Goal: Book appointment/travel/reservation

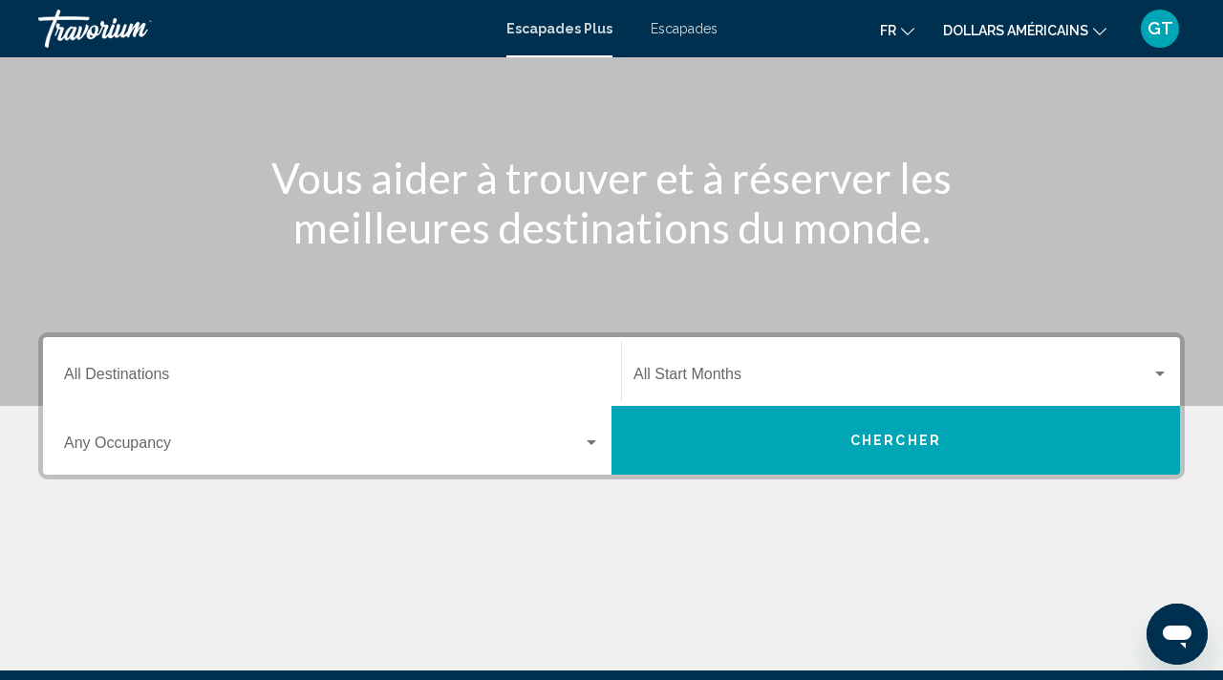
scroll to position [190, 0]
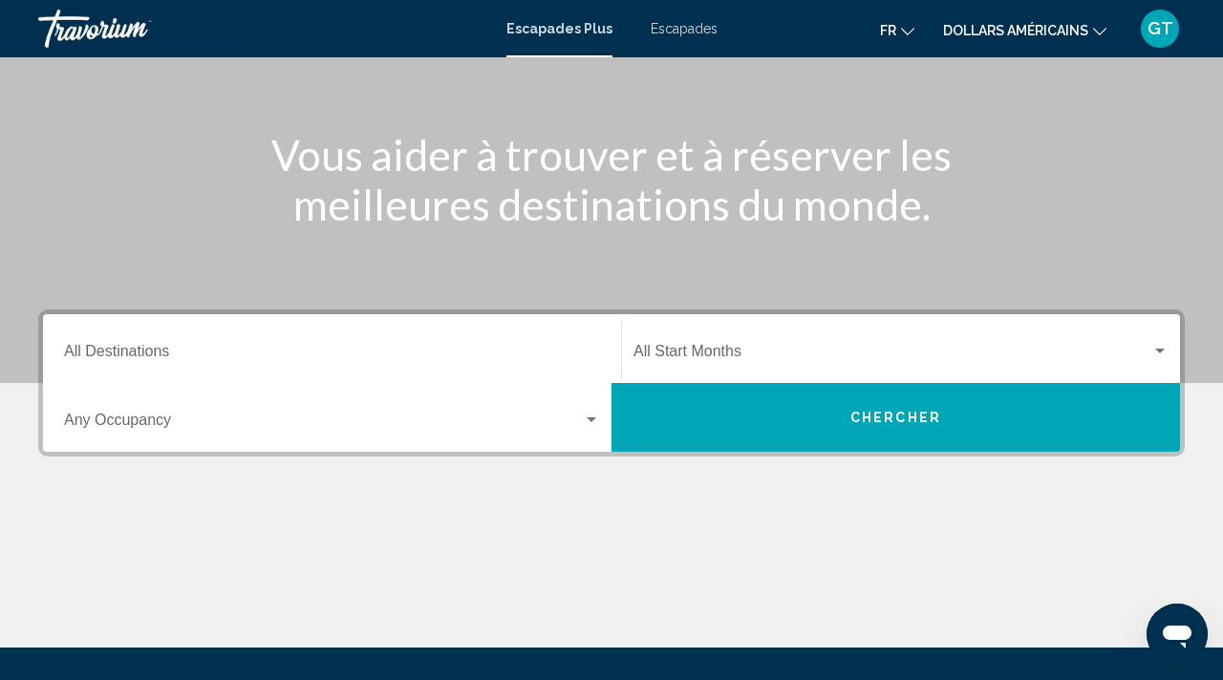
click at [771, 343] on div "Start Month All Start Months" at bounding box center [900, 349] width 535 height 60
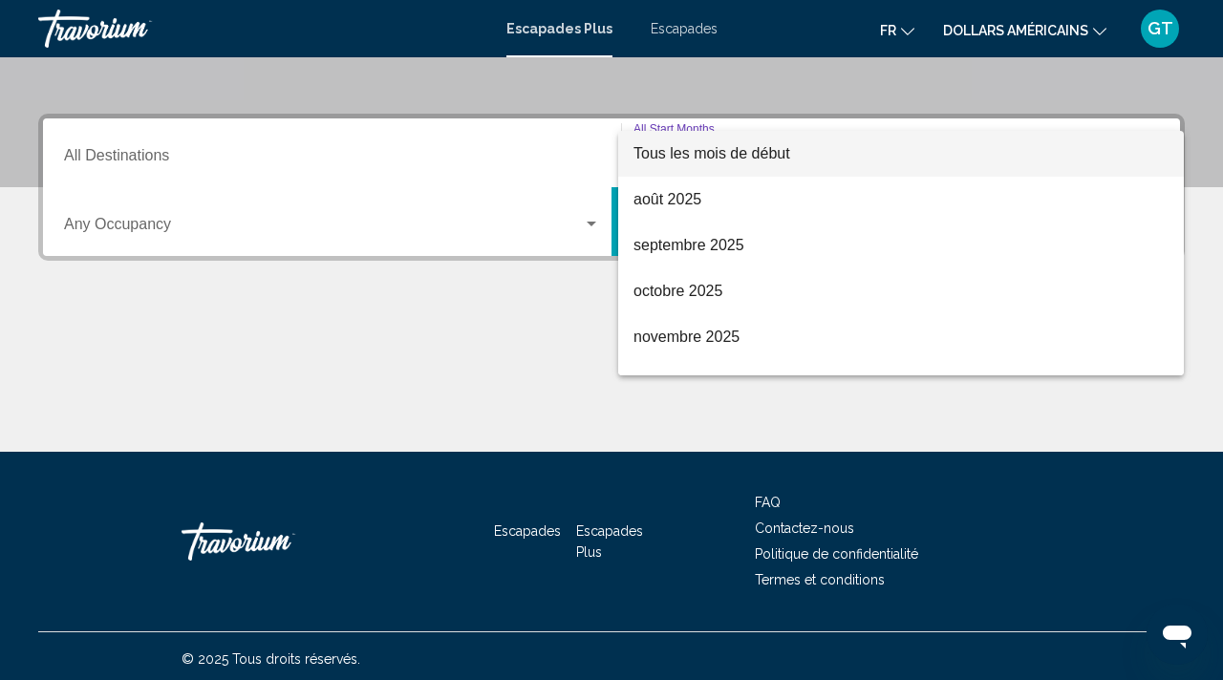
scroll to position [392, 0]
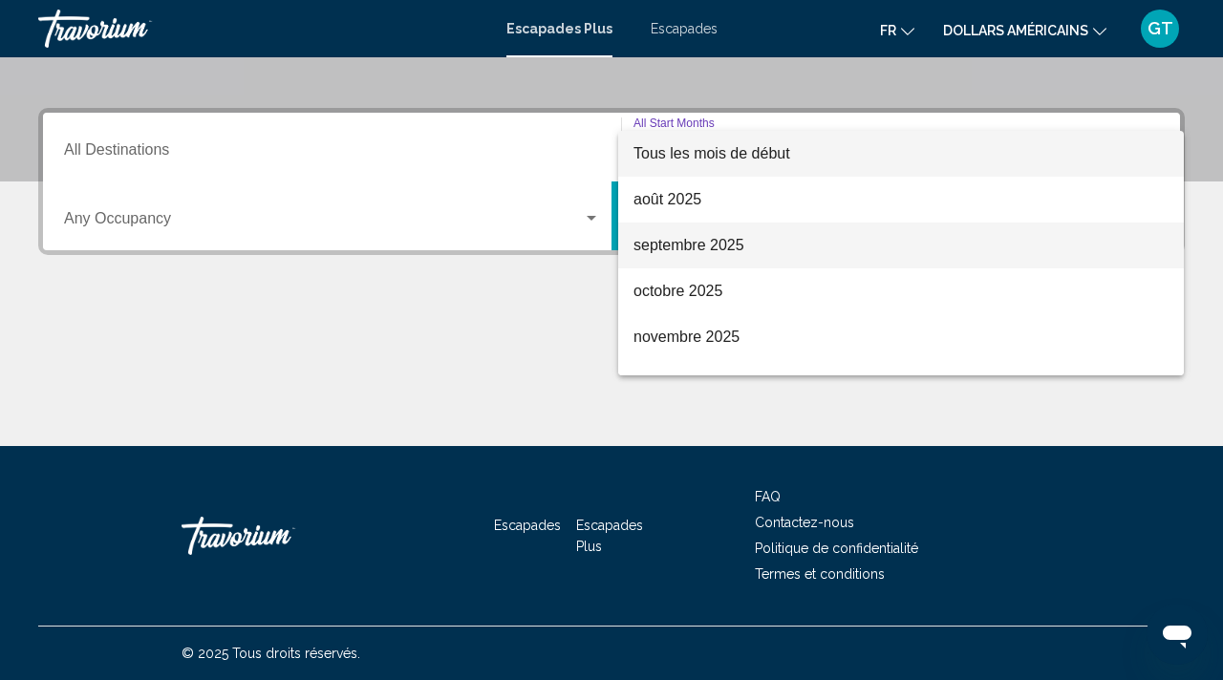
click at [704, 249] on font "septembre 2025" at bounding box center [688, 245] width 111 height 16
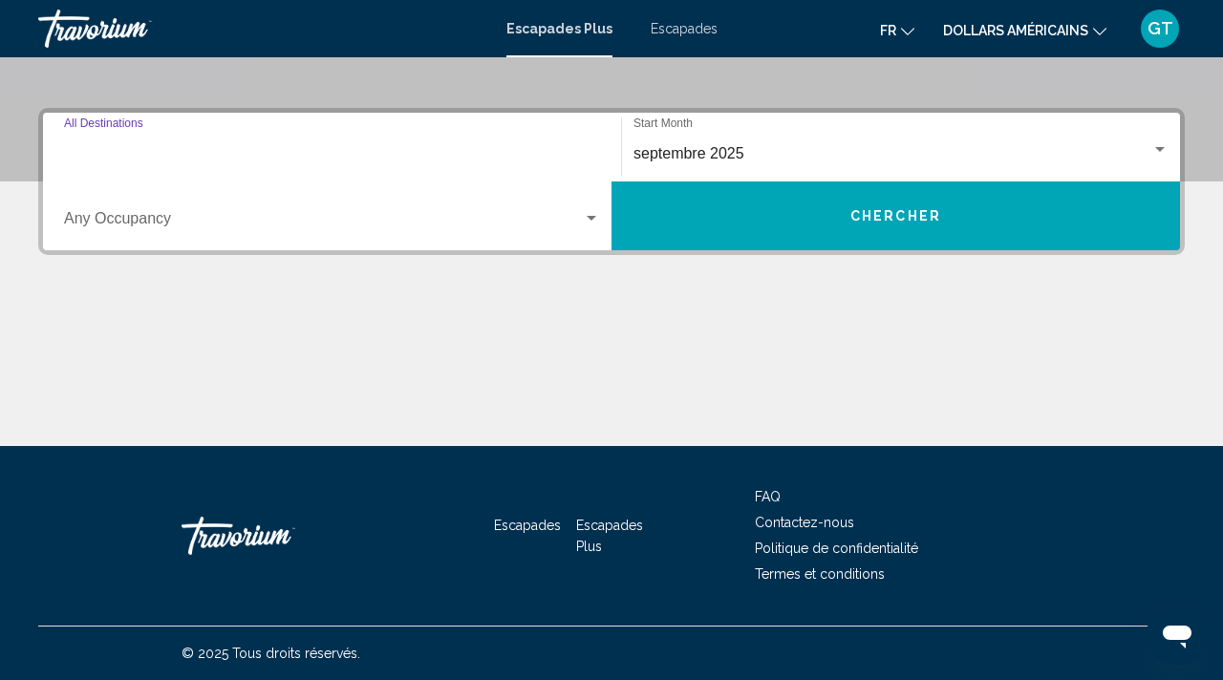
click at [239, 151] on input "Destination All Destinations" at bounding box center [332, 153] width 536 height 17
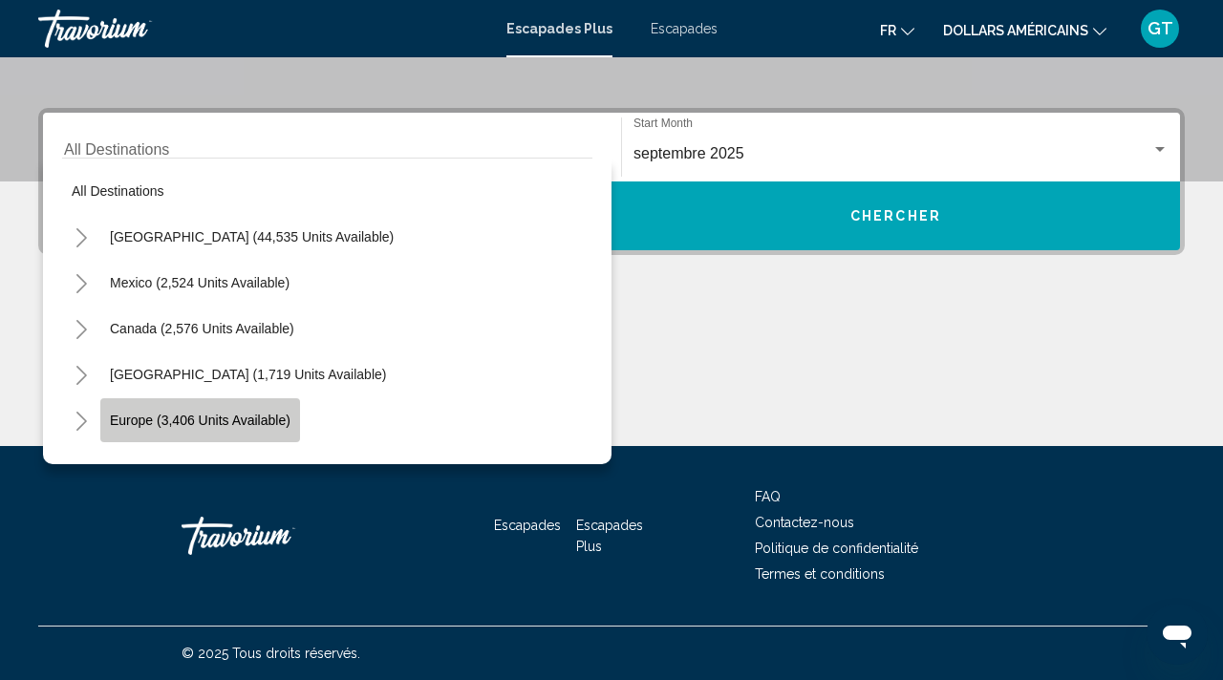
click at [204, 411] on button "Europe (3,406 units available)" at bounding box center [200, 420] width 200 height 44
type input "**********"
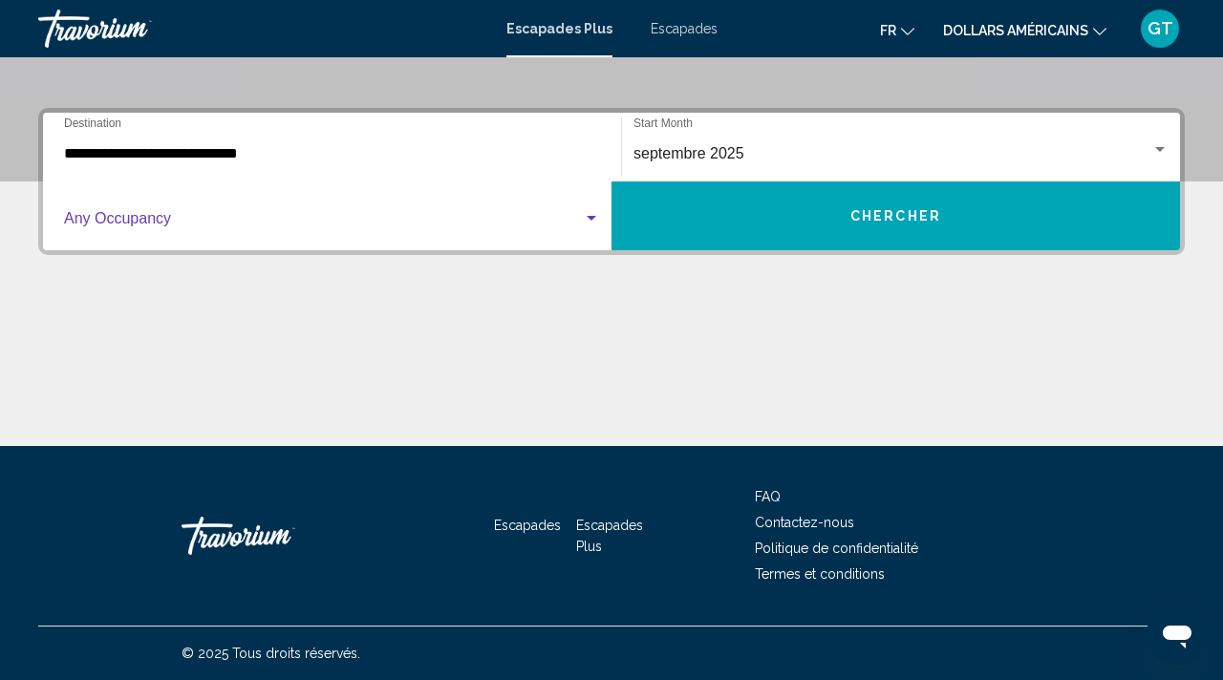
click at [579, 228] on span "Widget de recherche" at bounding box center [323, 222] width 519 height 17
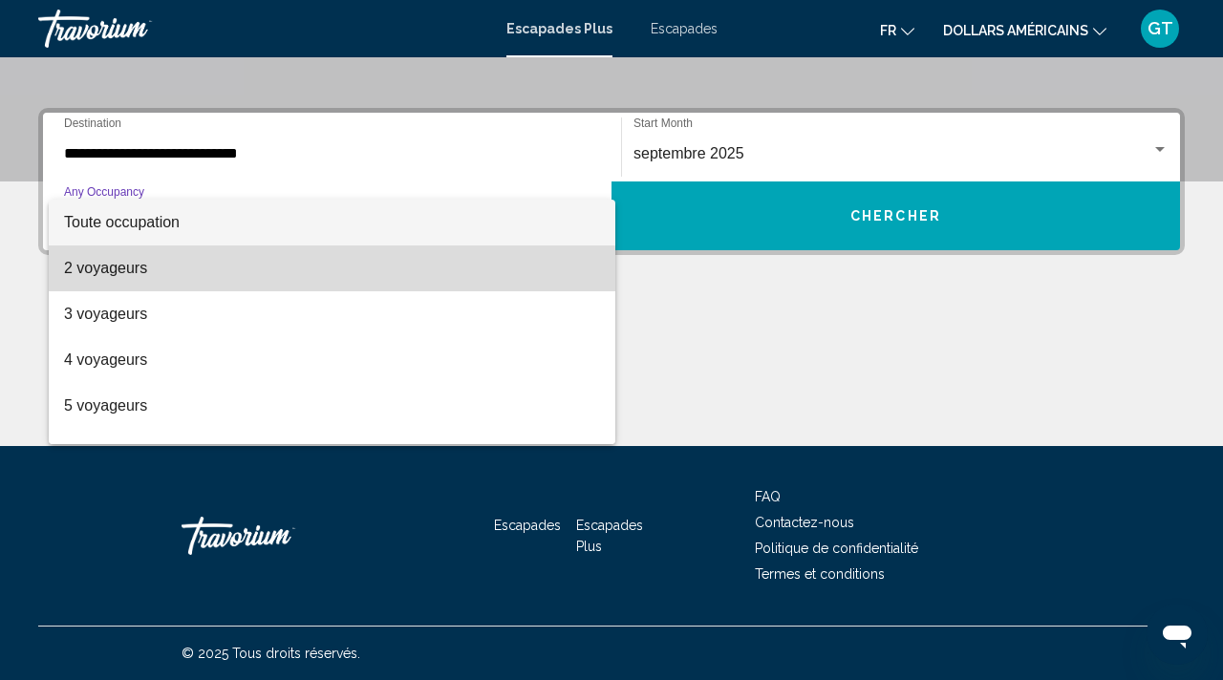
click at [268, 274] on span "2 voyageurs" at bounding box center [332, 269] width 536 height 46
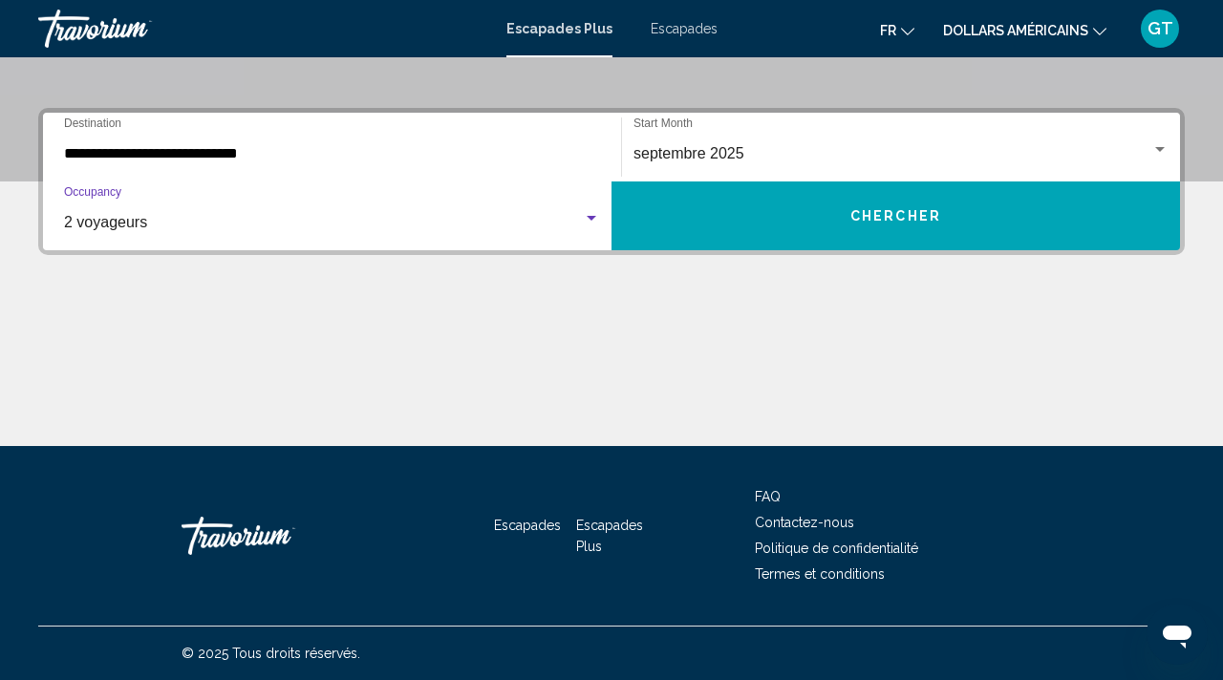
click at [840, 204] on button "Chercher" at bounding box center [895, 216] width 568 height 69
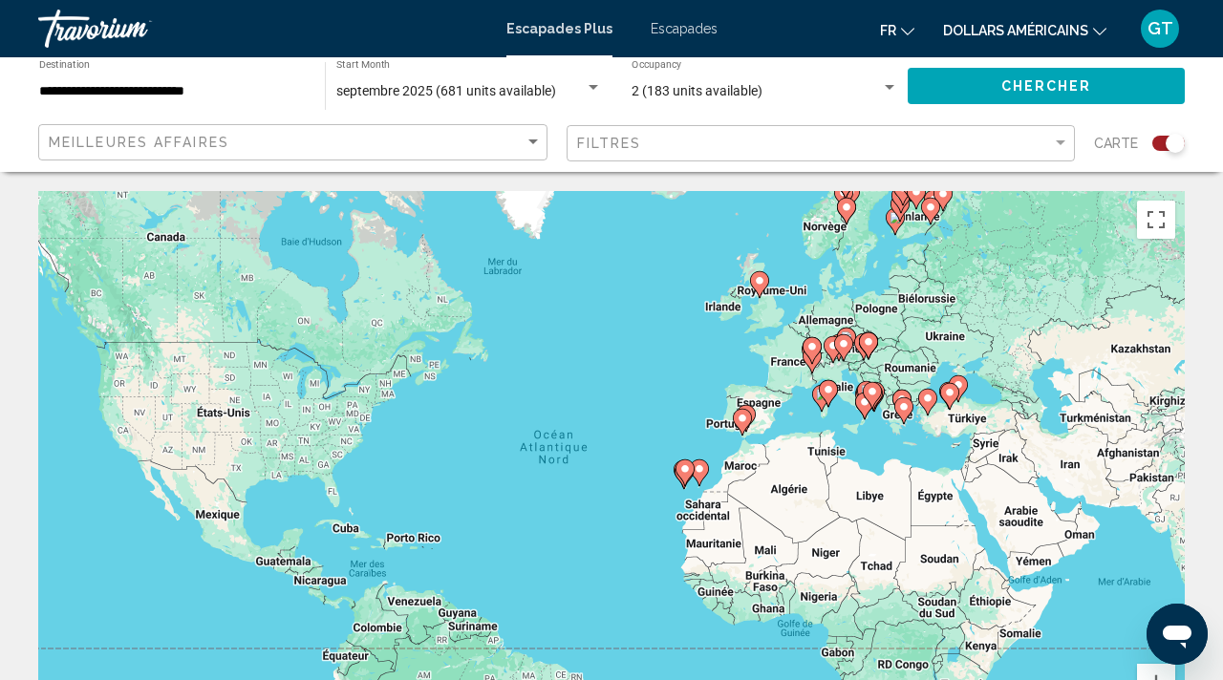
click at [748, 421] on icon "Contenu principal" at bounding box center [742, 422] width 17 height 25
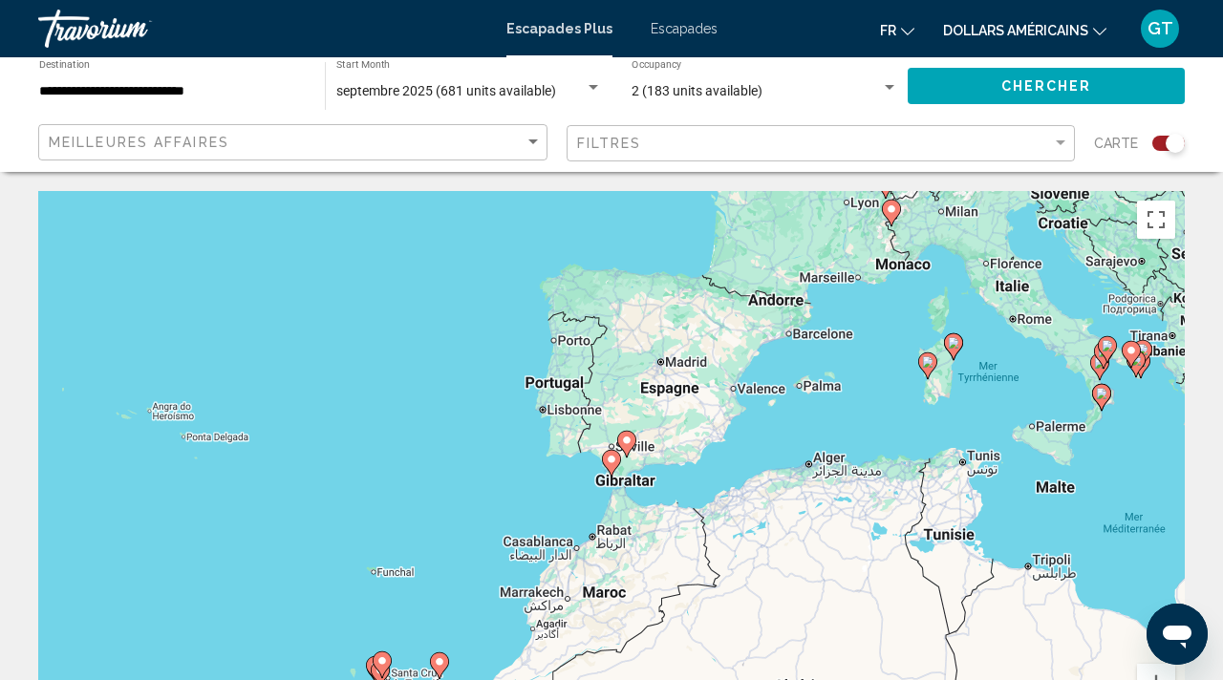
click at [611, 464] on image "Contenu principal" at bounding box center [611, 459] width 11 height 11
type input "**********"
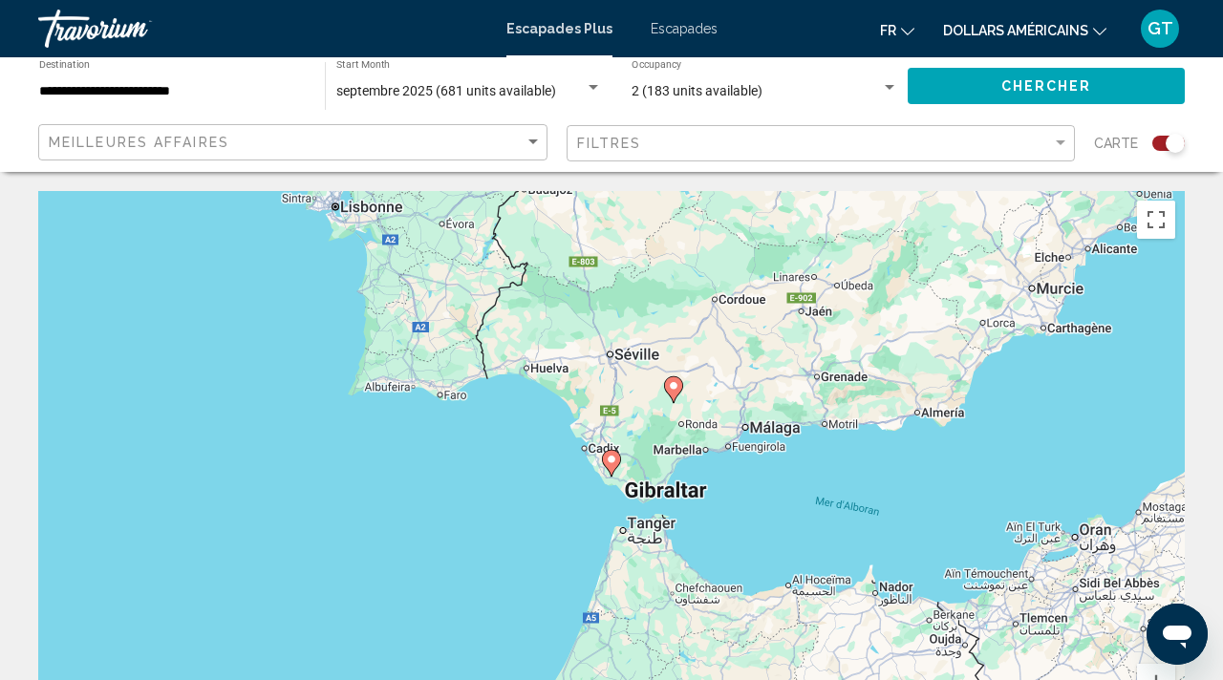
click at [612, 464] on image "Contenu principal" at bounding box center [611, 459] width 11 height 11
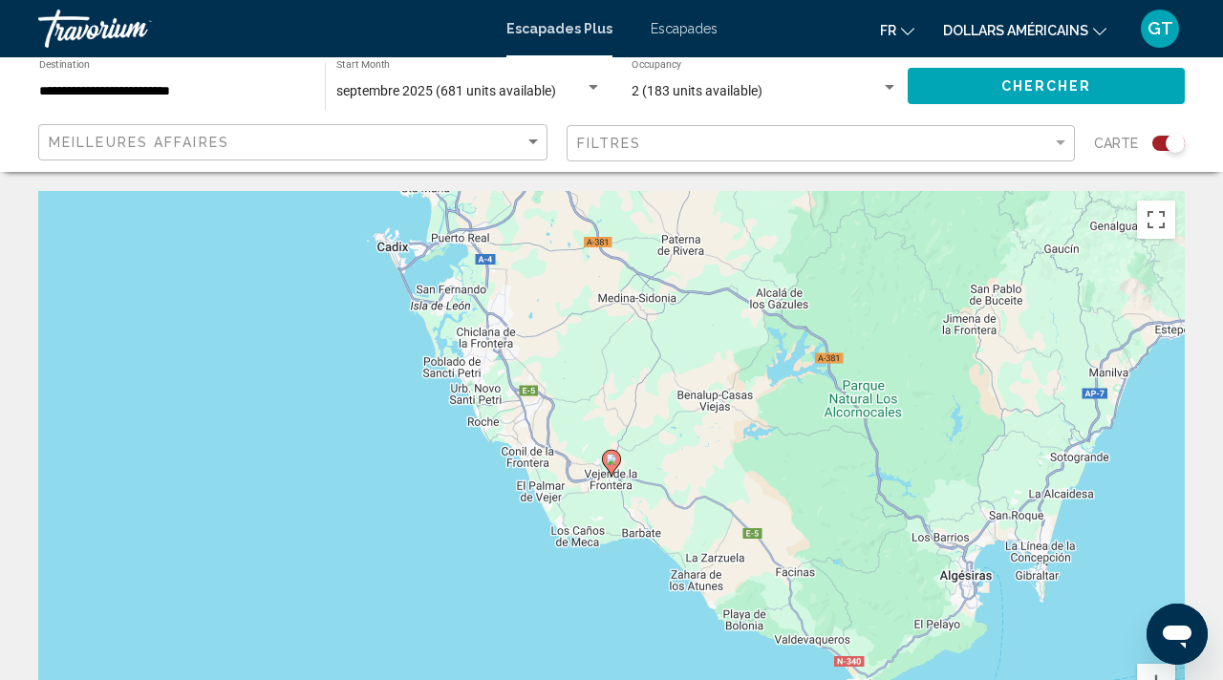
click at [613, 466] on icon "Contenu principal" at bounding box center [611, 463] width 17 height 25
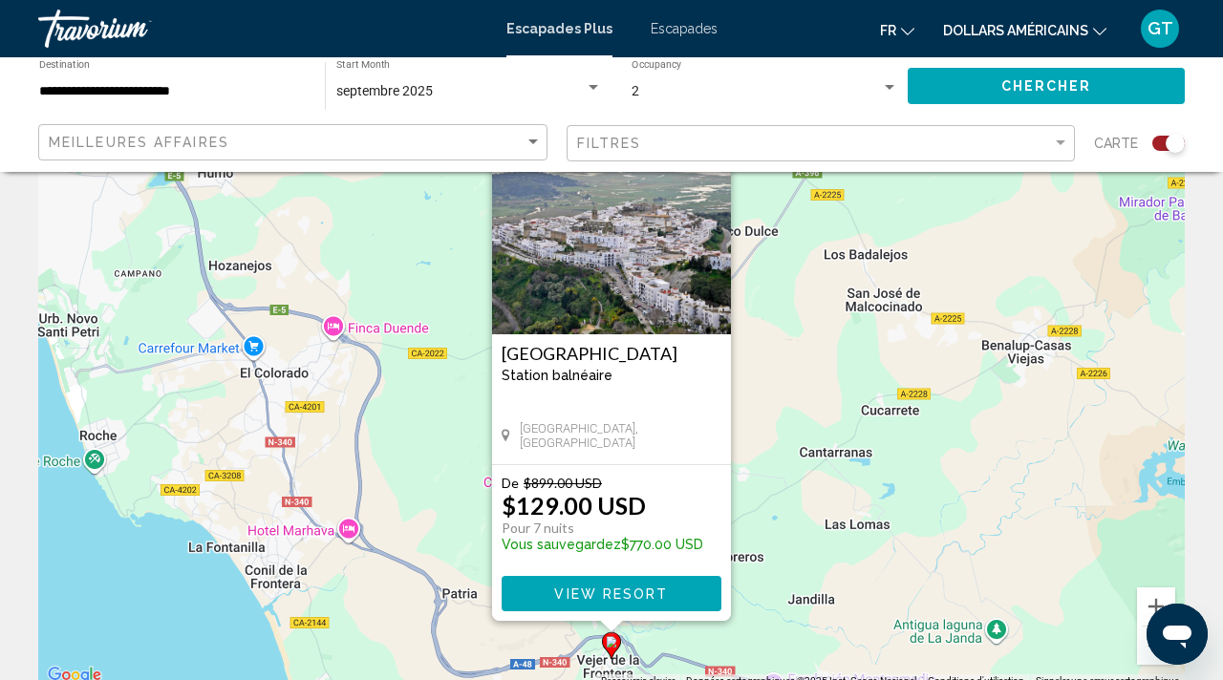
scroll to position [83, 0]
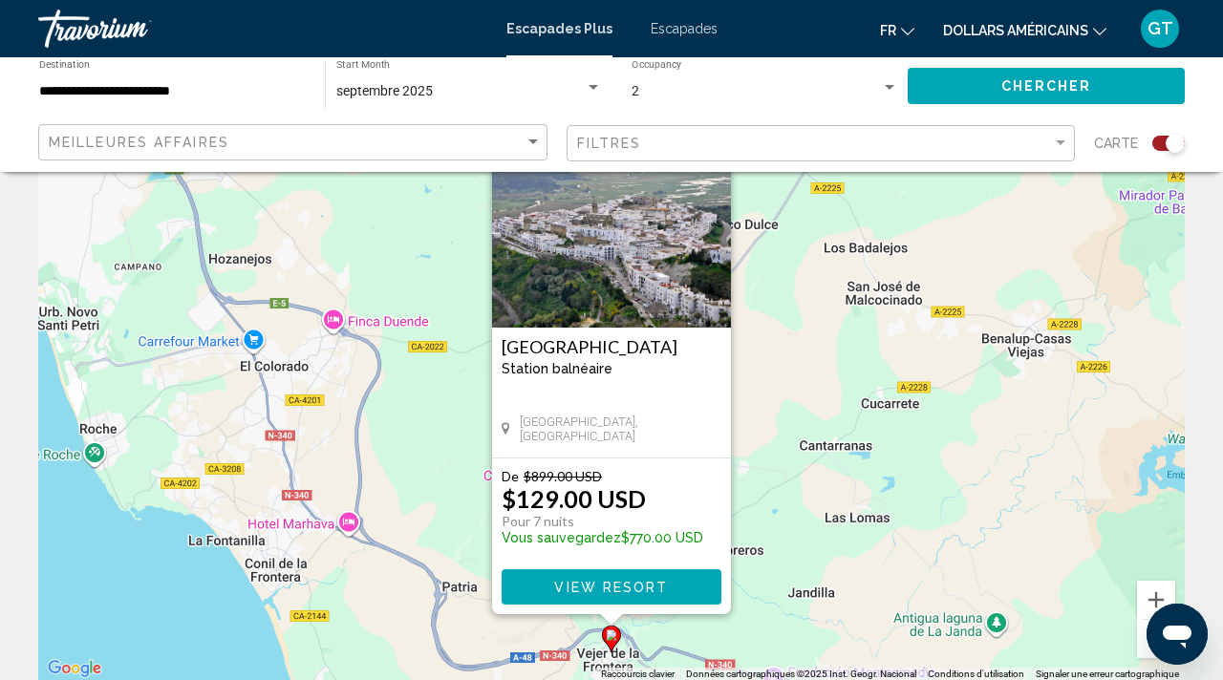
click at [634, 290] on img "Contenu principal" at bounding box center [611, 232] width 239 height 191
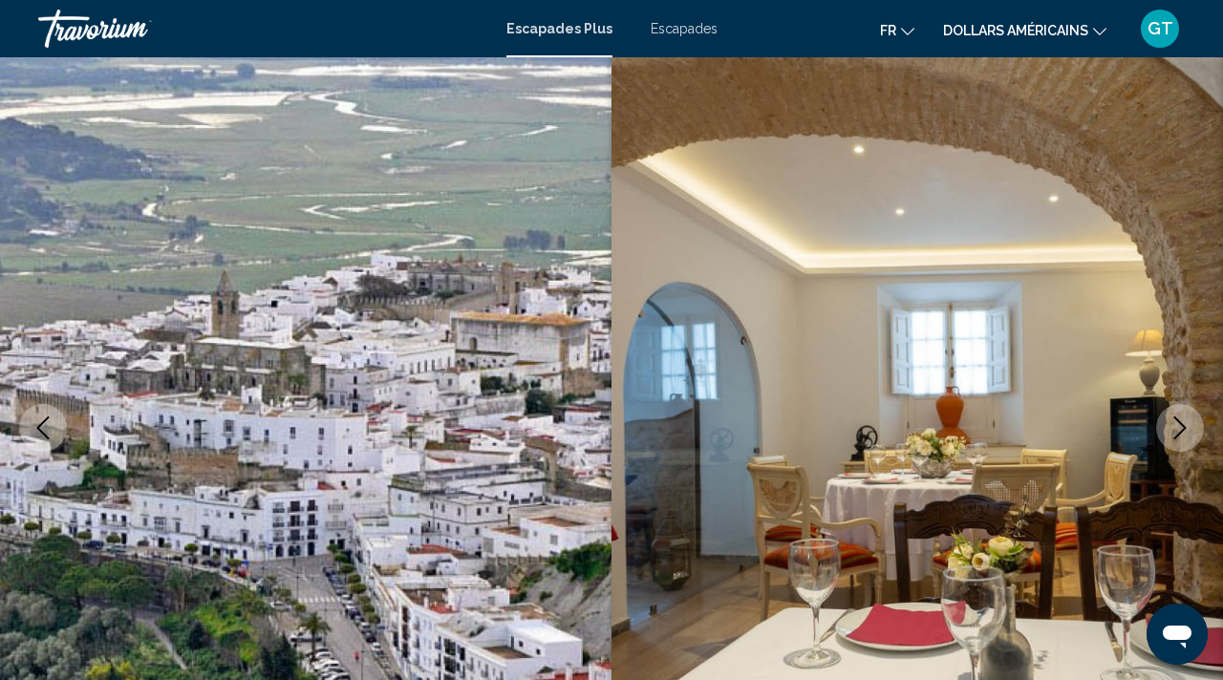
scroll to position [171, 0]
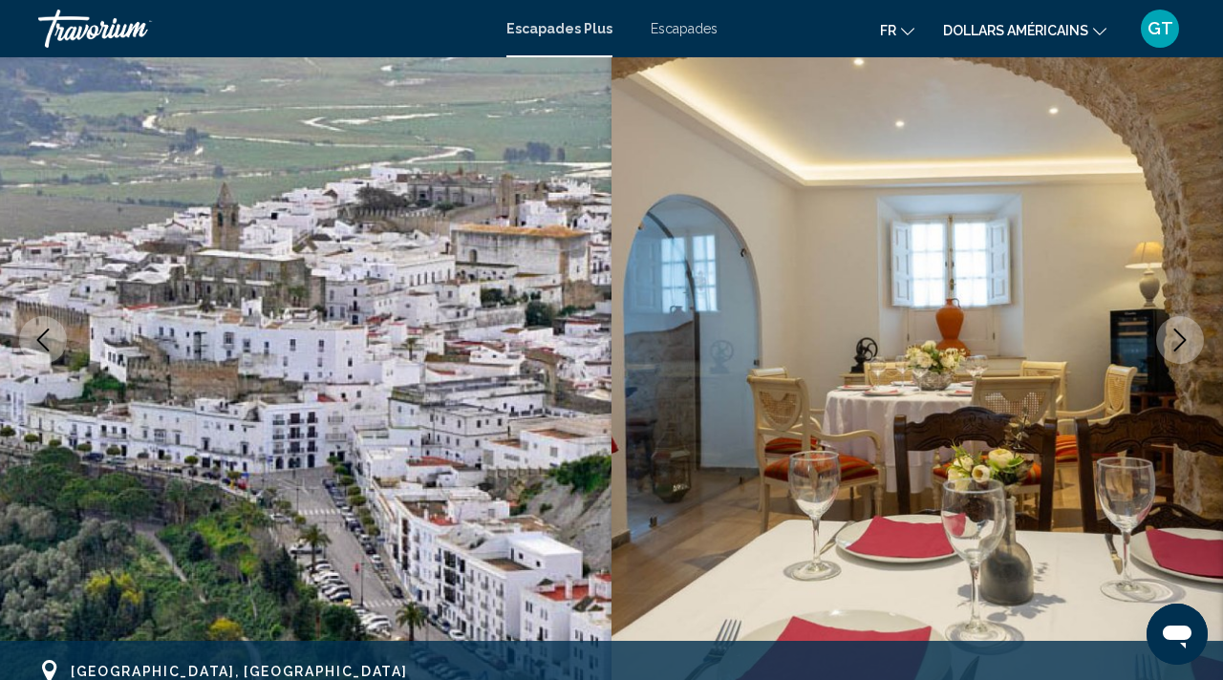
click at [1178, 337] on icon "Next image" at bounding box center [1180, 340] width 23 height 23
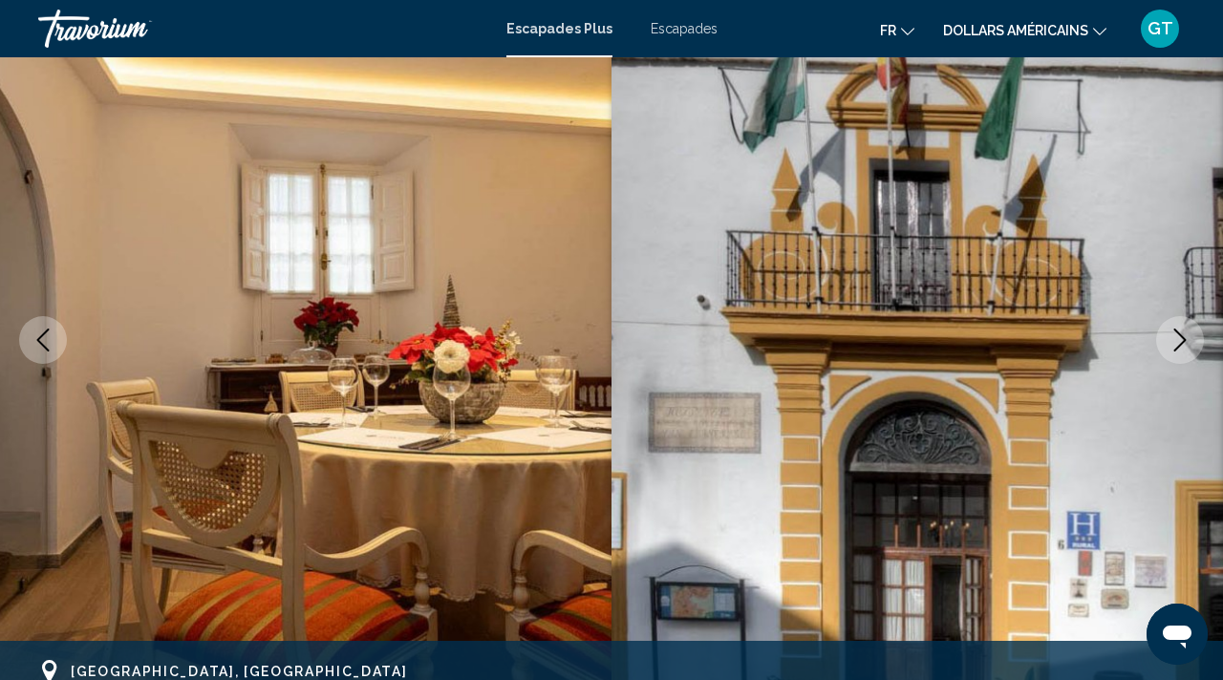
click at [1178, 337] on icon "Next image" at bounding box center [1180, 340] width 23 height 23
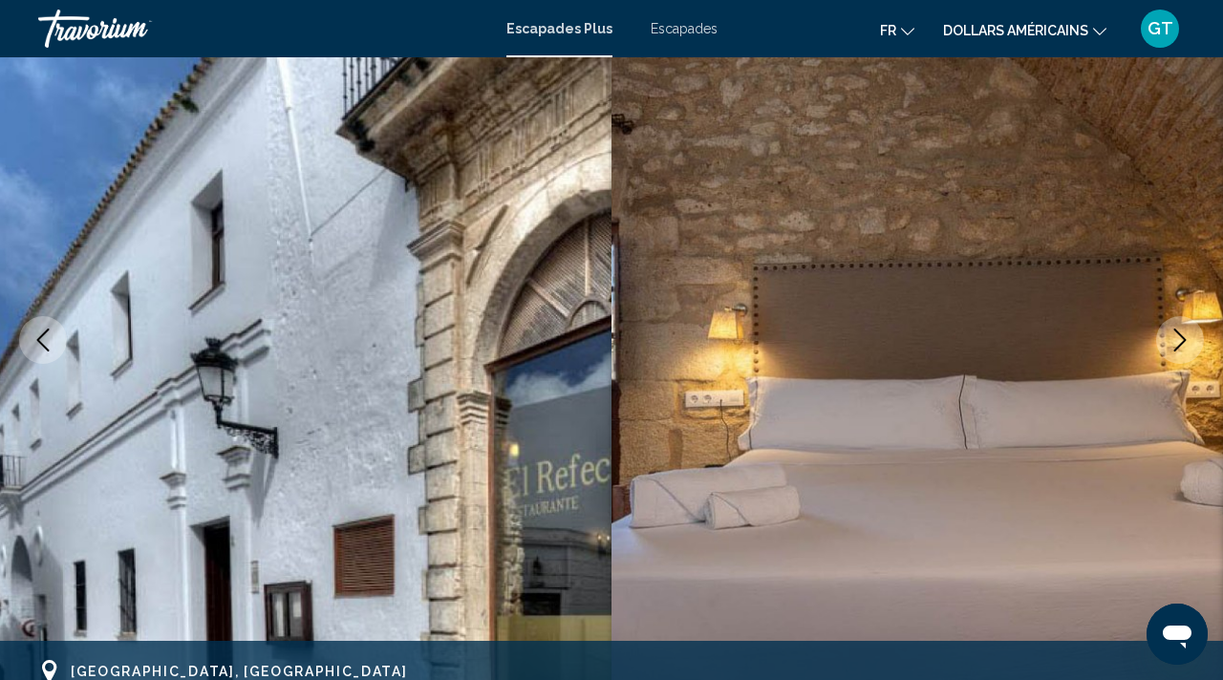
click at [1178, 337] on icon "Next image" at bounding box center [1180, 340] width 23 height 23
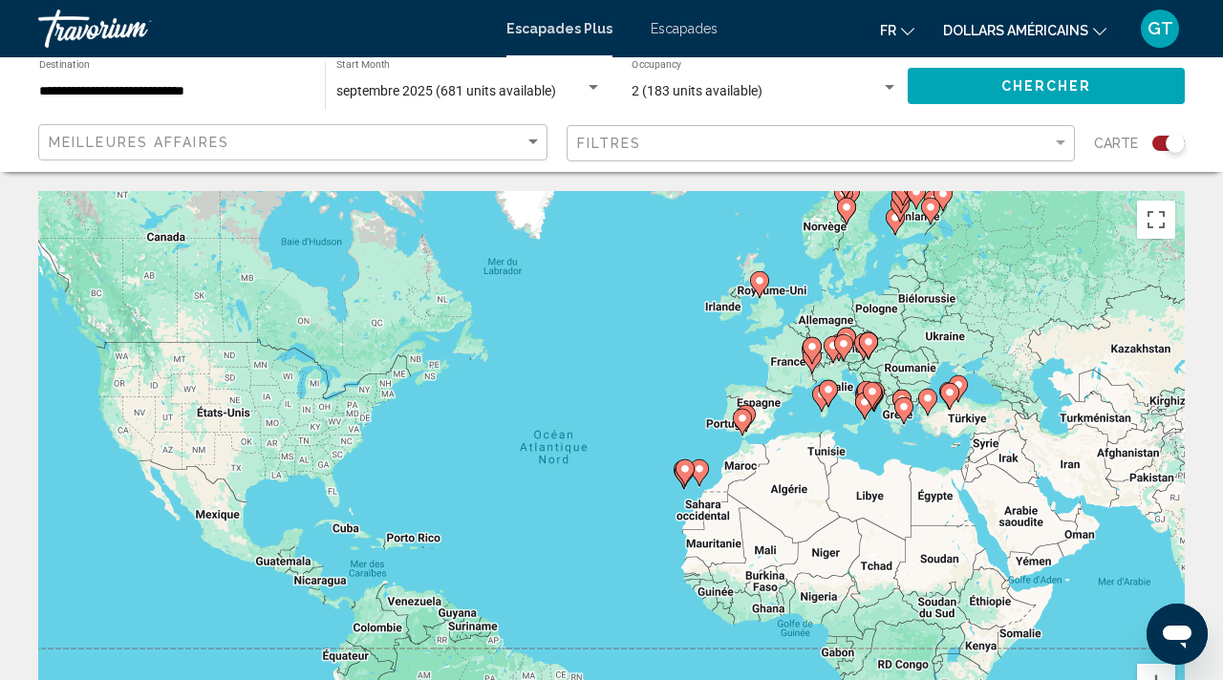
click at [813, 364] on gmp-advanced-marker "Contenu principal" at bounding box center [812, 350] width 19 height 29
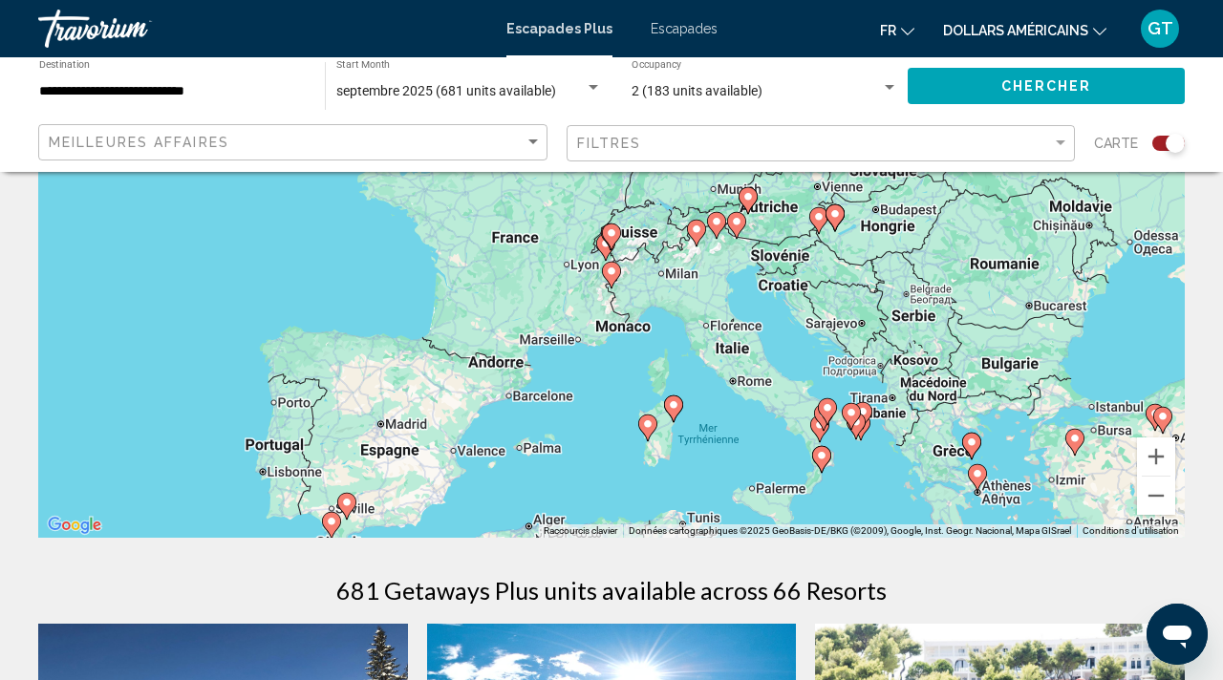
scroll to position [249, 0]
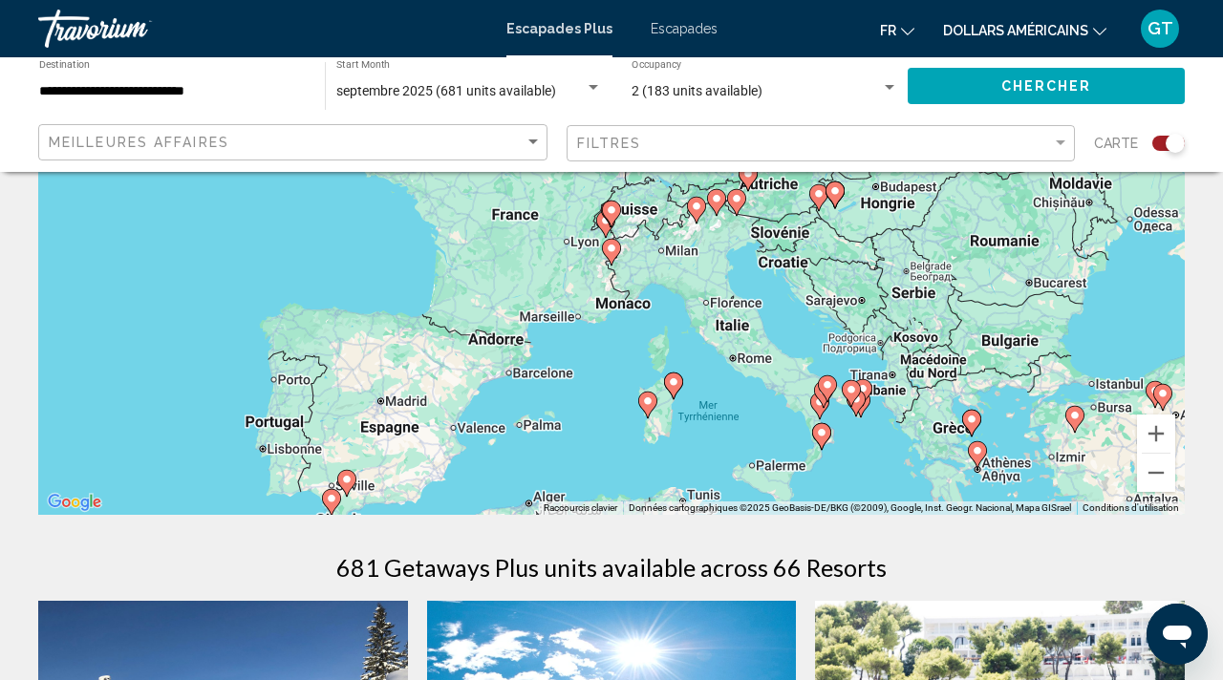
click at [352, 483] on icon "Contenu principal" at bounding box center [346, 483] width 17 height 25
type input "**********"
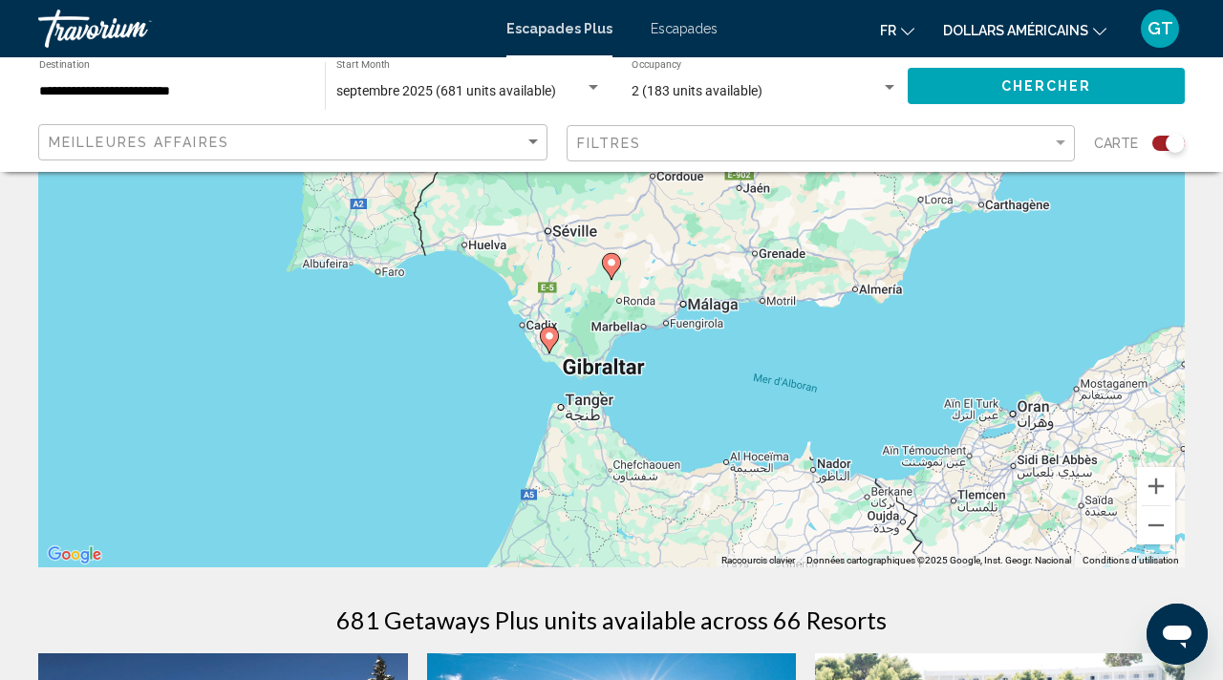
scroll to position [171, 0]
